Goal: Check status: Check status

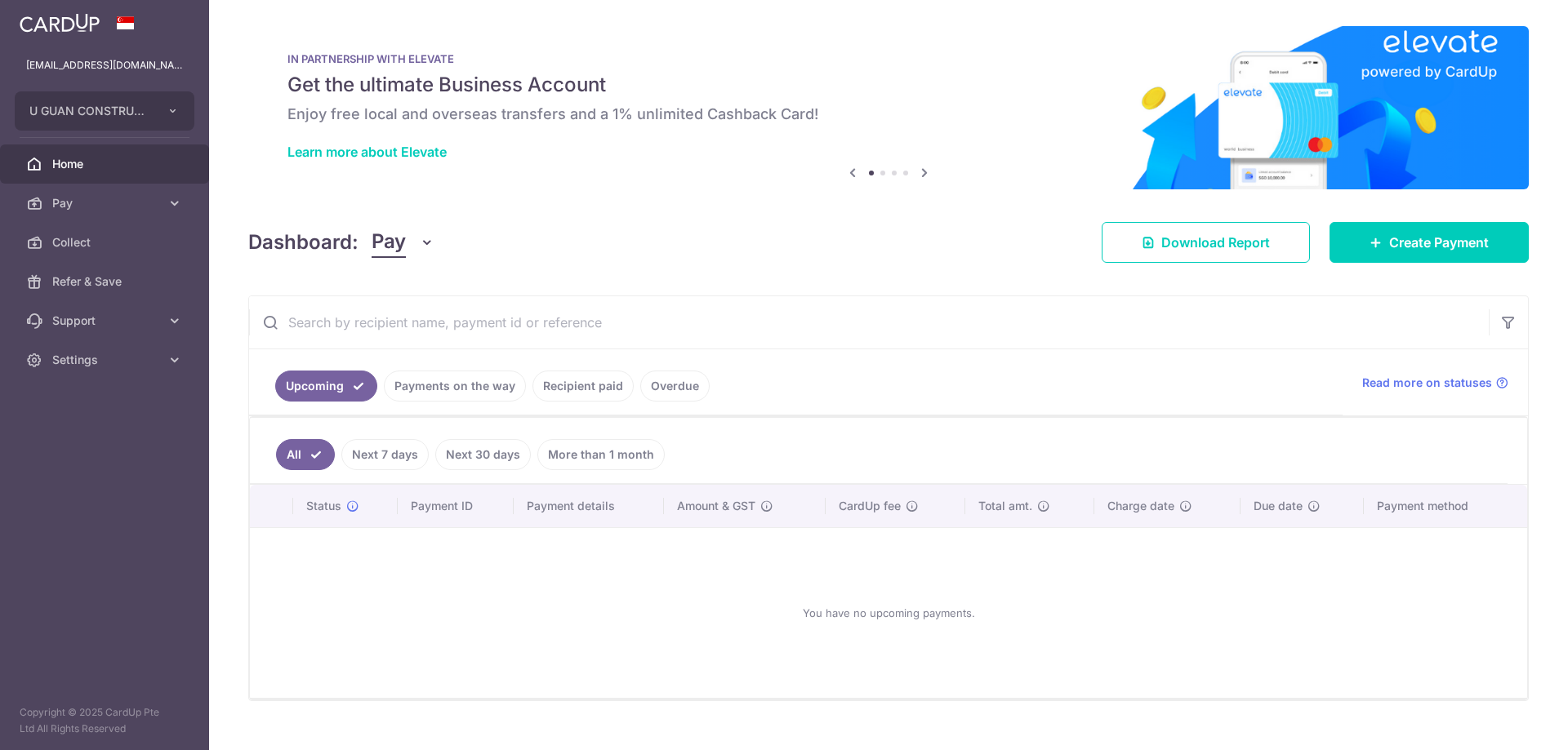
click at [428, 381] on ul "Upcoming Payments on the way Recipient paid Overdue" at bounding box center [796, 382] width 1093 height 66
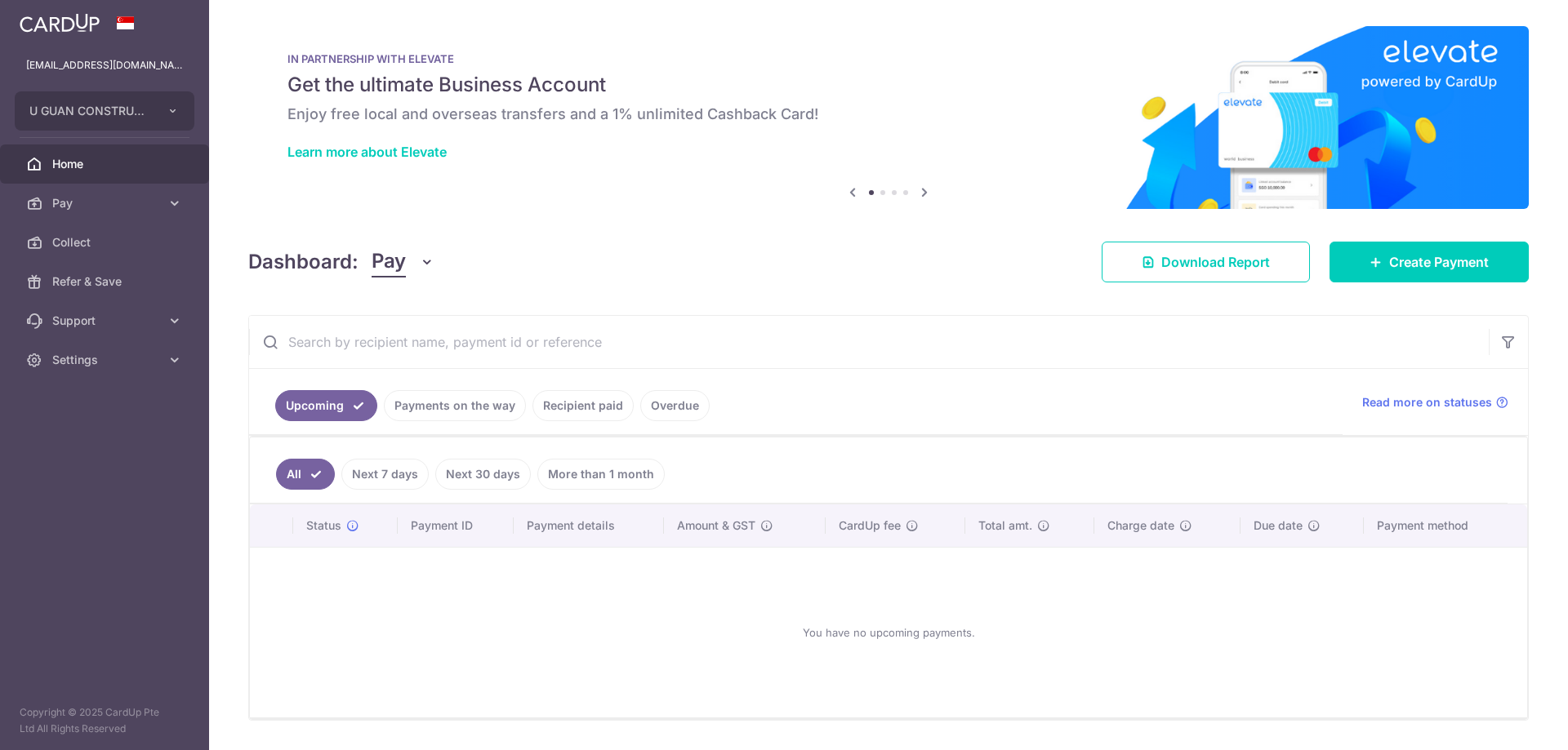
click at [435, 396] on link "Payments on the way" at bounding box center [455, 405] width 142 height 31
